Goal: Find specific page/section: Find specific page/section

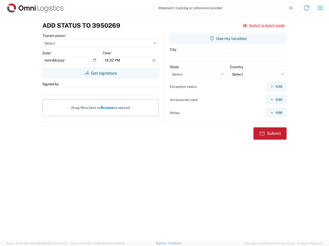
click at [221, 8] on input "search" at bounding box center [220, 8] width 133 height 10
click at [291, 8] on icon at bounding box center [290, 8] width 7 height 7
click at [306, 8] on icon at bounding box center [306, 8] width 8 height 8
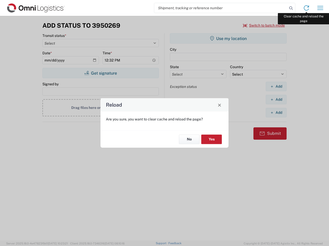
click at [320, 8] on div "Reload Are you sure, you want to clear cache and reload the page? No Yes" at bounding box center [164, 123] width 329 height 246
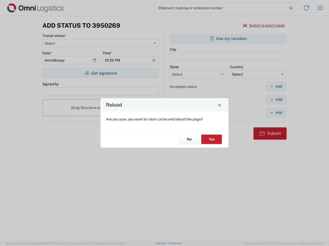
click at [264, 25] on div "Reload Are you sure, you want to clear cache and reload the page? No Yes" at bounding box center [164, 123] width 329 height 246
click at [100, 73] on div "Reload Are you sure, you want to clear cache and reload the page? No Yes" at bounding box center [164, 123] width 329 height 246
click at [228, 39] on div "Reload Are you sure, you want to clear cache and reload the page? No Yes" at bounding box center [164, 123] width 329 height 246
click at [276, 87] on div "Reload Are you sure, you want to clear cache and reload the page? No Yes" at bounding box center [164, 123] width 329 height 246
click at [276, 100] on div "Reload Are you sure, you want to clear cache and reload the page? No Yes" at bounding box center [164, 123] width 329 height 246
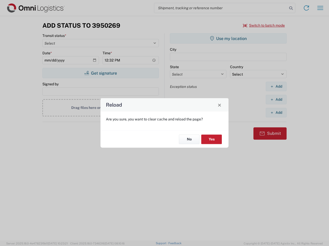
click at [276, 113] on div "Reload Are you sure, you want to clear cache and reload the page? No Yes" at bounding box center [164, 123] width 329 height 246
